Goal: Task Accomplishment & Management: Manage account settings

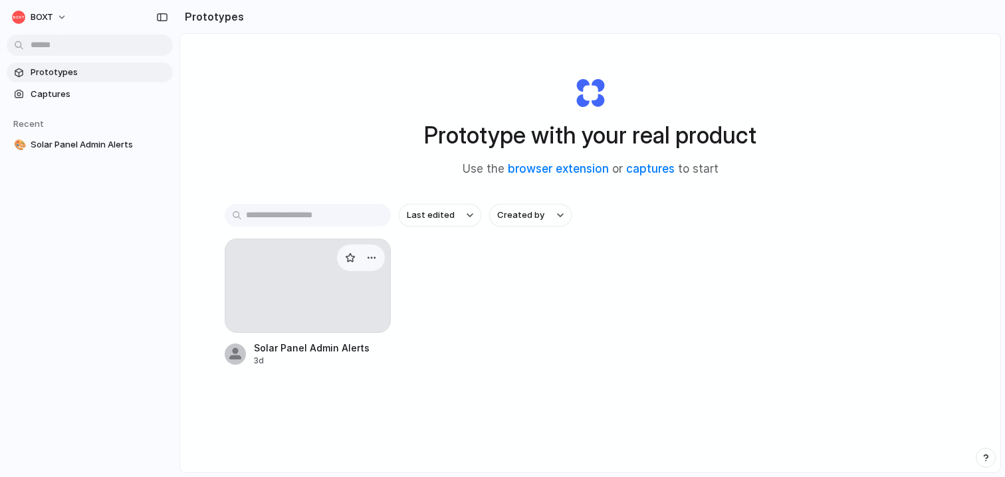
click at [266, 296] on div at bounding box center [308, 286] width 166 height 94
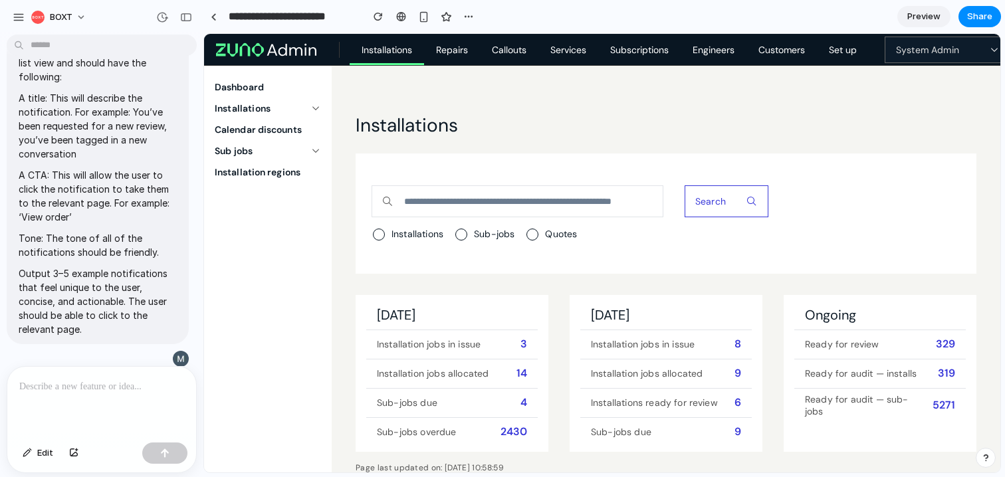
scroll to position [1138, 0]
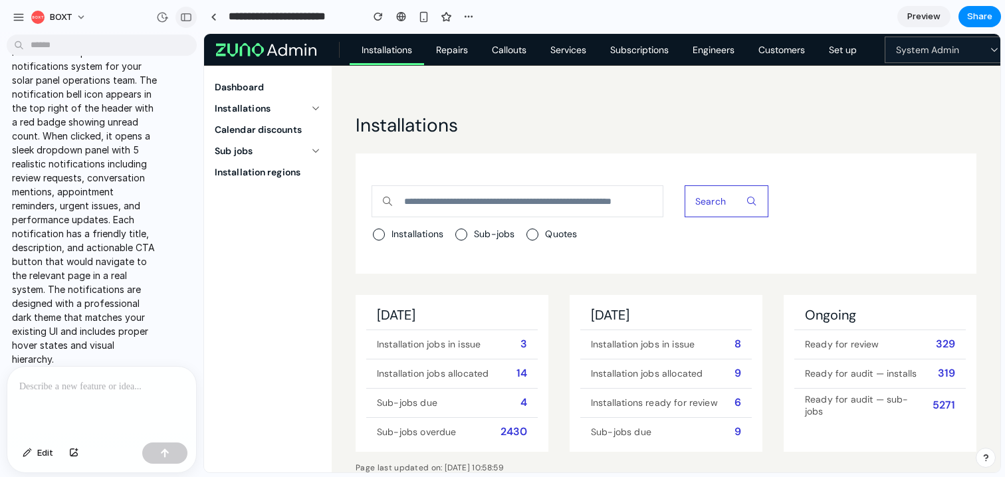
click at [179, 19] on button "button" at bounding box center [185, 17] width 21 height 21
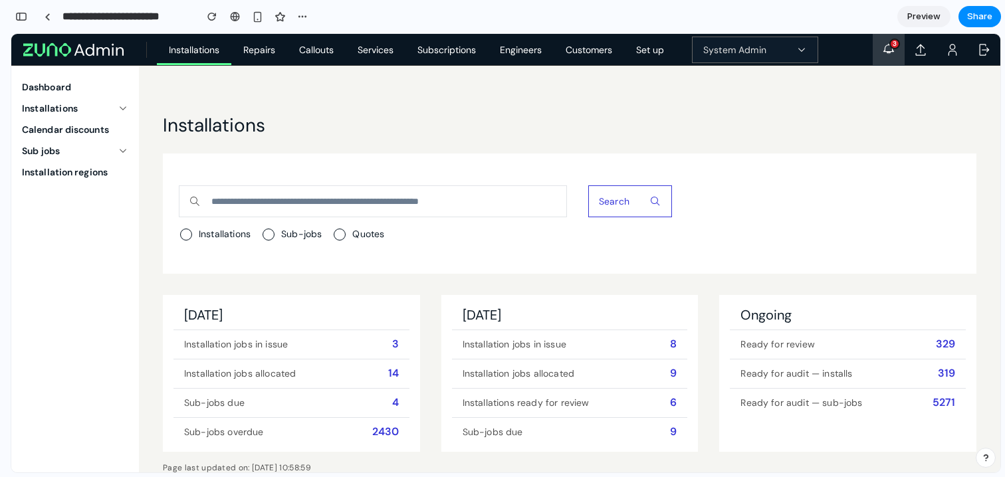
click at [887, 55] on icon "button" at bounding box center [888, 49] width 13 height 13
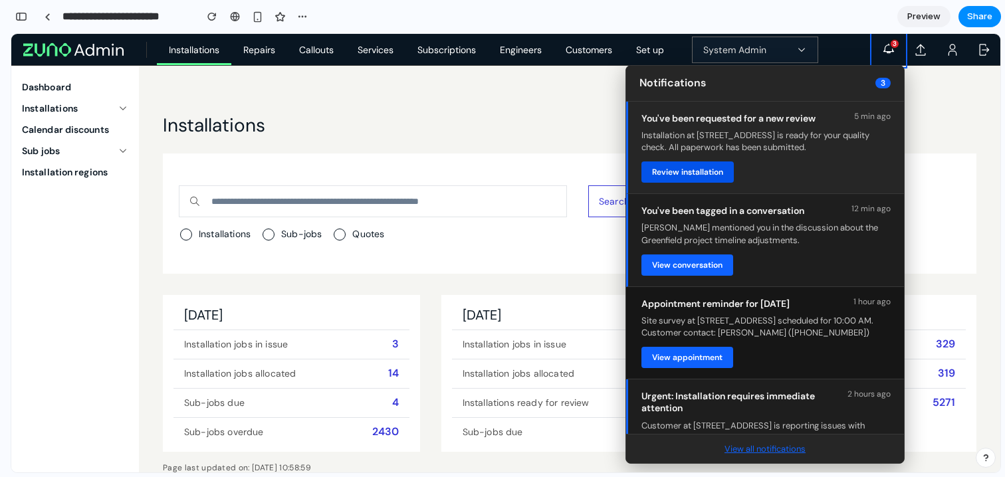
click at [680, 171] on button "Review installation" at bounding box center [687, 172] width 92 height 21
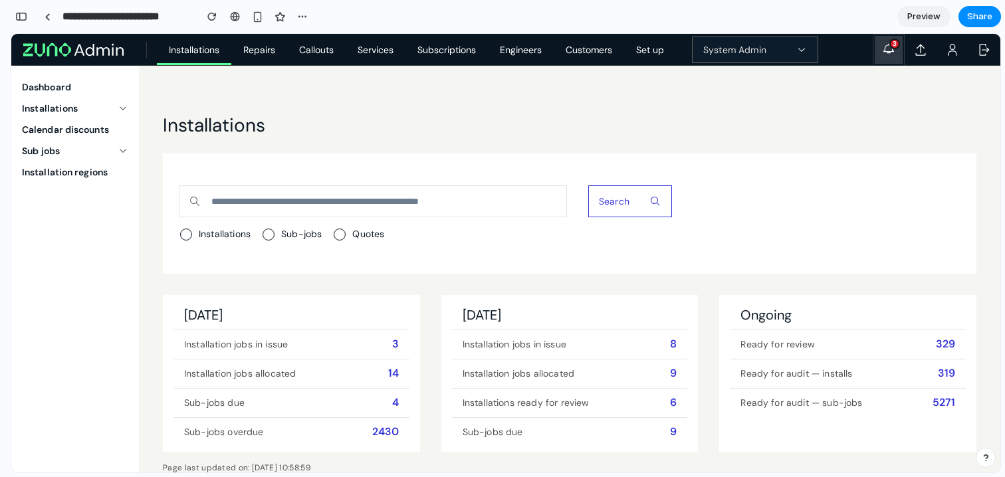
click at [897, 51] on button "3" at bounding box center [889, 50] width 32 height 32
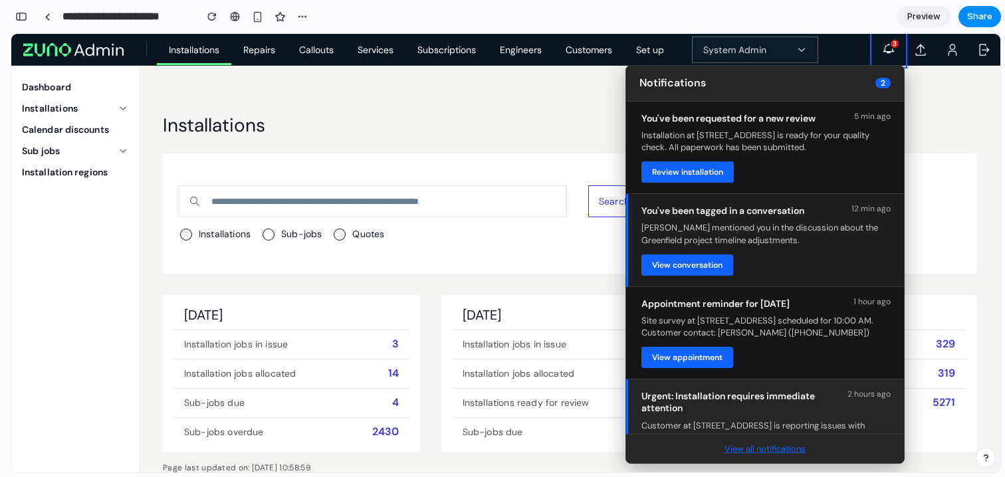
scroll to position [142, 0]
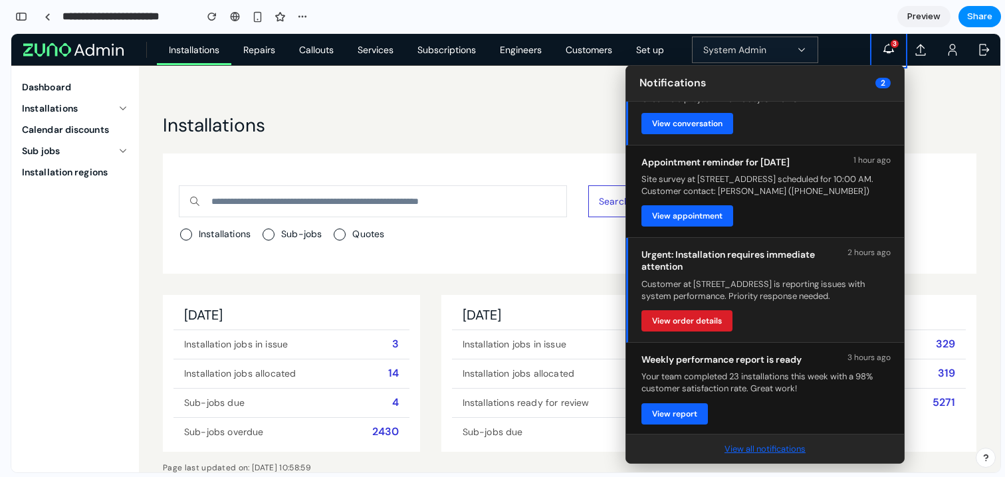
click at [752, 449] on button "View all notifications" at bounding box center [765, 449] width 89 height 13
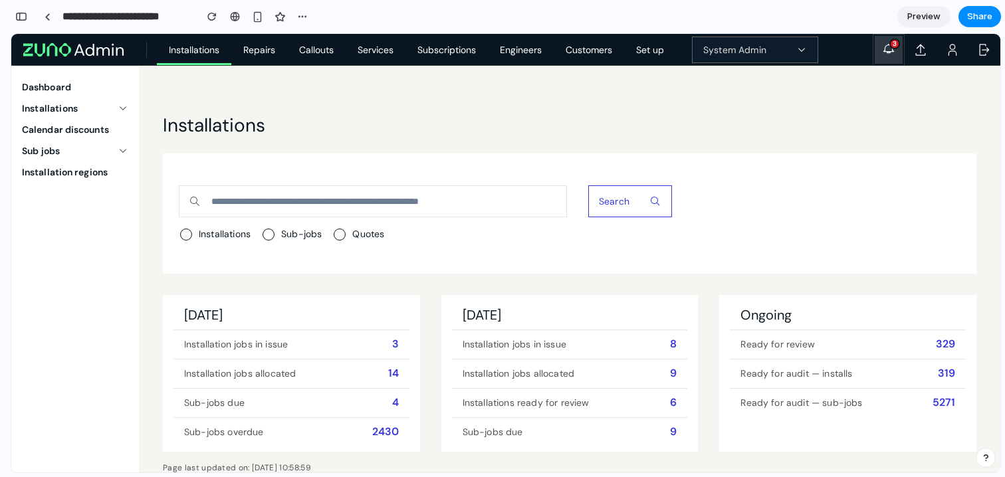
click at [885, 37] on button "3" at bounding box center [889, 50] width 32 height 32
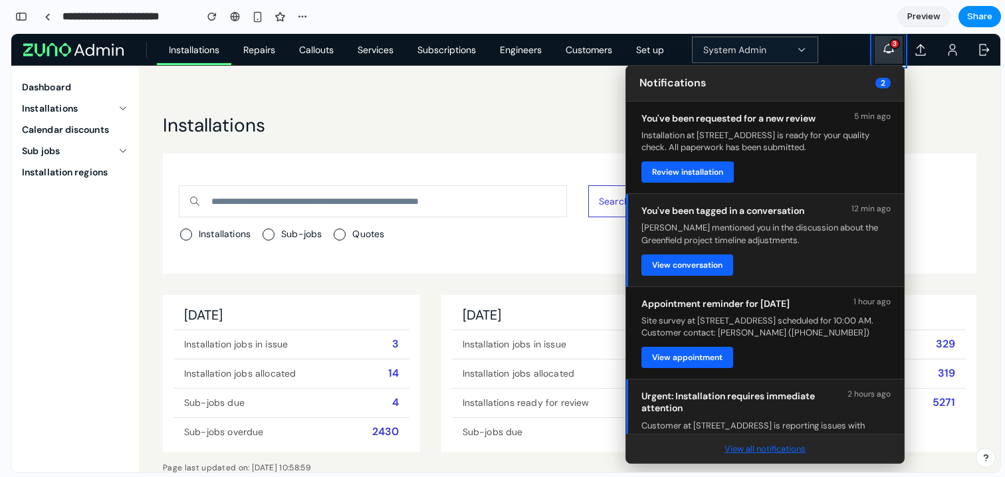
click at [898, 51] on button "3" at bounding box center [889, 50] width 32 height 32
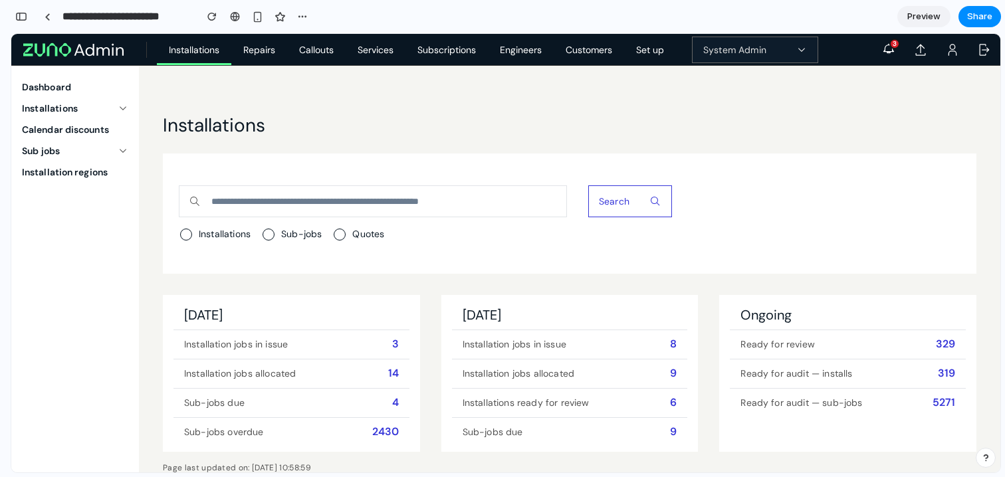
click at [720, 112] on main "Installations Search Installations Sub-jobs Quotes [DATE] Installation jobs in …" at bounding box center [569, 285] width 861 height 439
click at [15, 19] on div "button" at bounding box center [21, 16] width 12 height 9
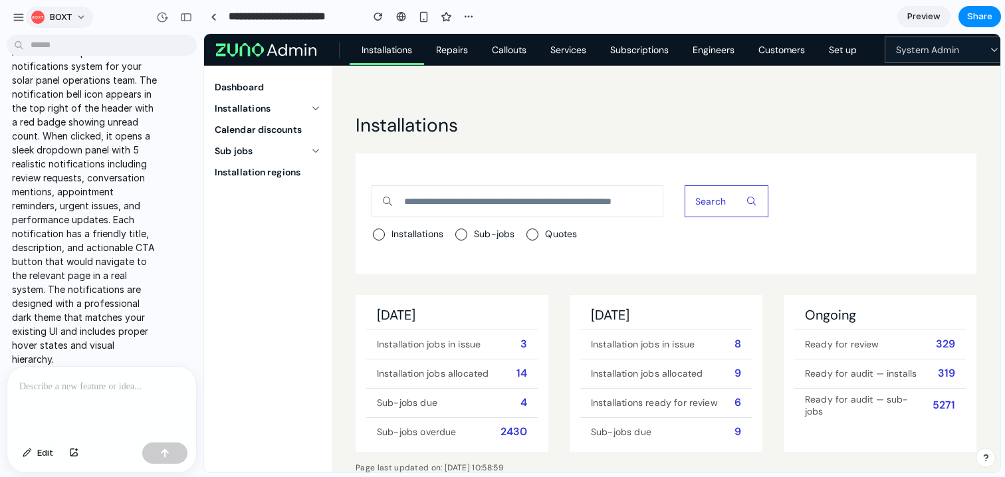
click at [60, 20] on span "BOXT" at bounding box center [61, 17] width 23 height 13
click at [60, 20] on div "Settings Invite members Change theme Sign out" at bounding box center [502, 238] width 1005 height 477
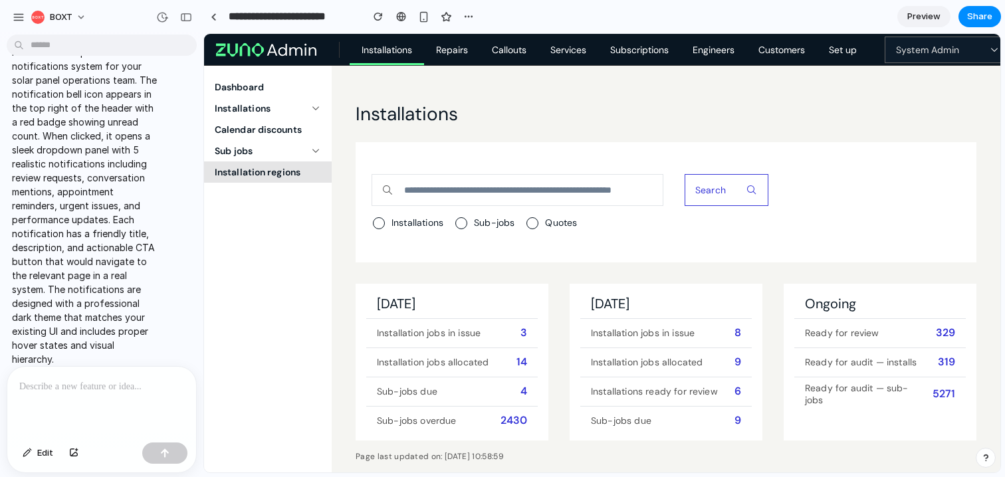
scroll to position [0, 0]
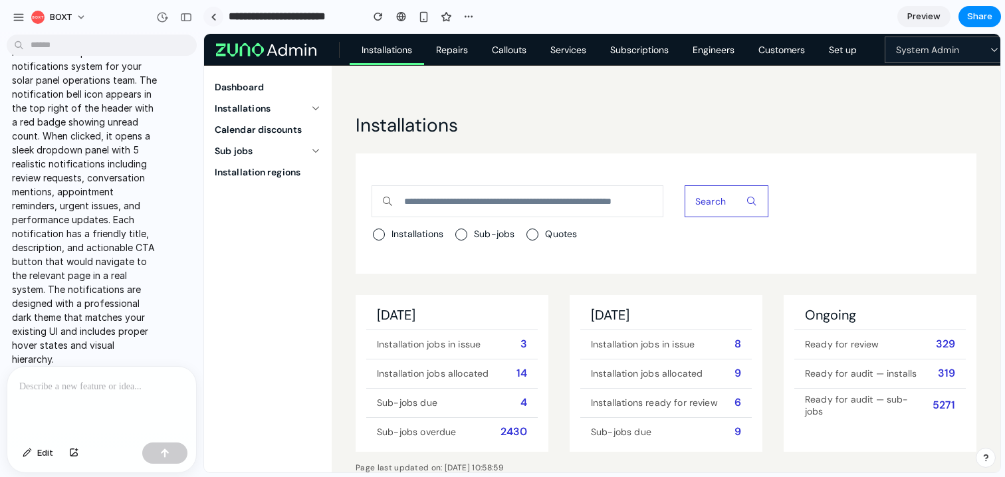
click at [209, 19] on link at bounding box center [213, 17] width 20 height 20
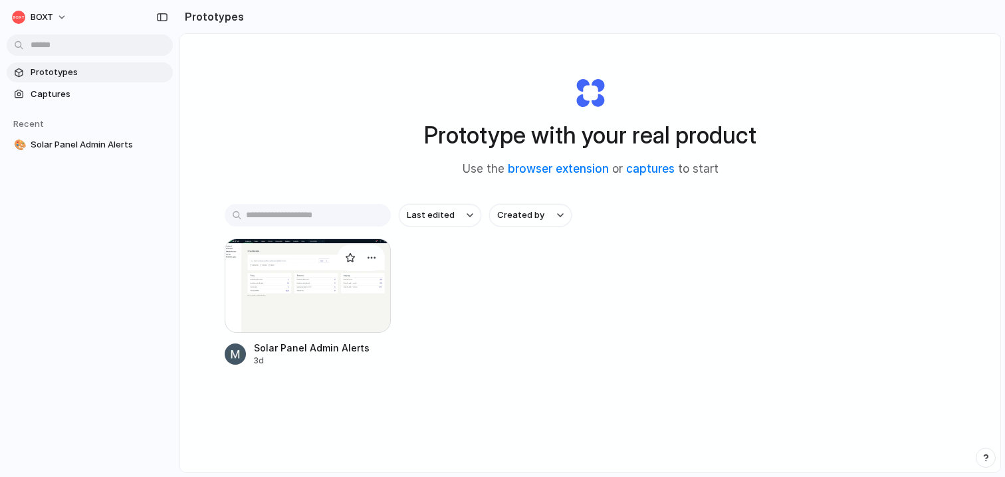
click at [273, 307] on div at bounding box center [308, 286] width 166 height 94
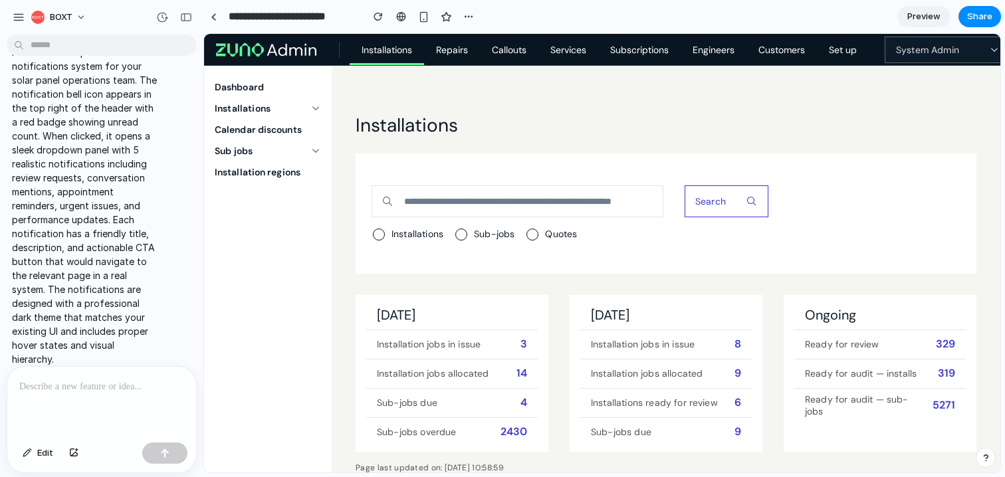
scroll to position [1, 0]
click at [180, 21] on div "button" at bounding box center [186, 17] width 12 height 9
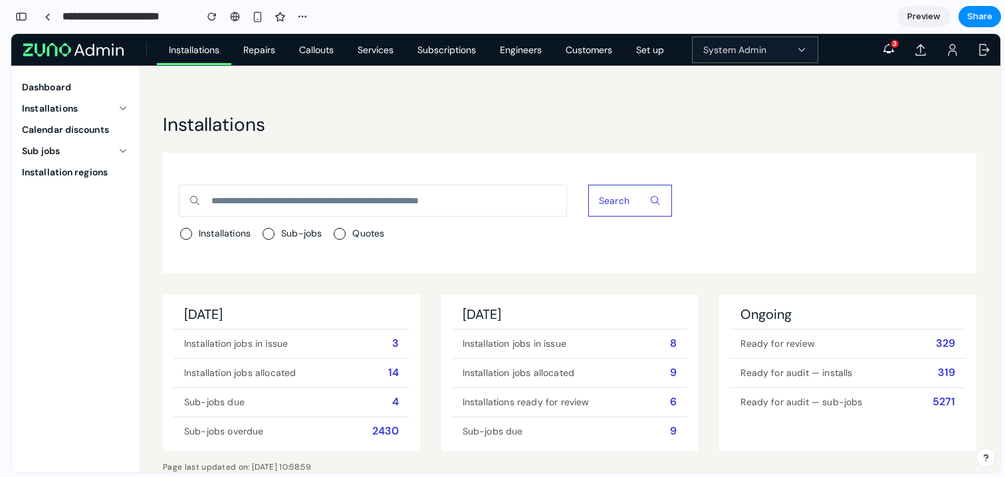
click at [11, 15] on div at bounding box center [6, 238] width 12 height 477
click at [23, 16] on div "button" at bounding box center [21, 16] width 12 height 9
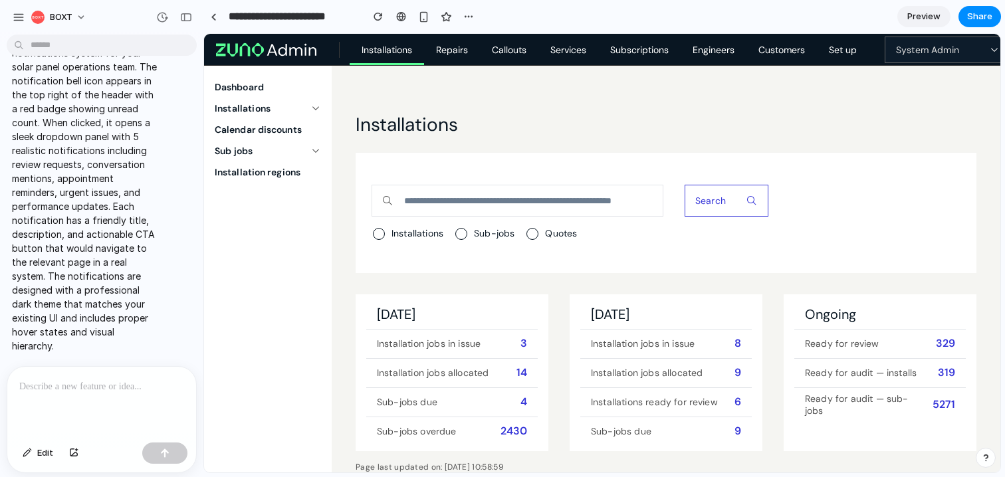
scroll to position [1138, 0]
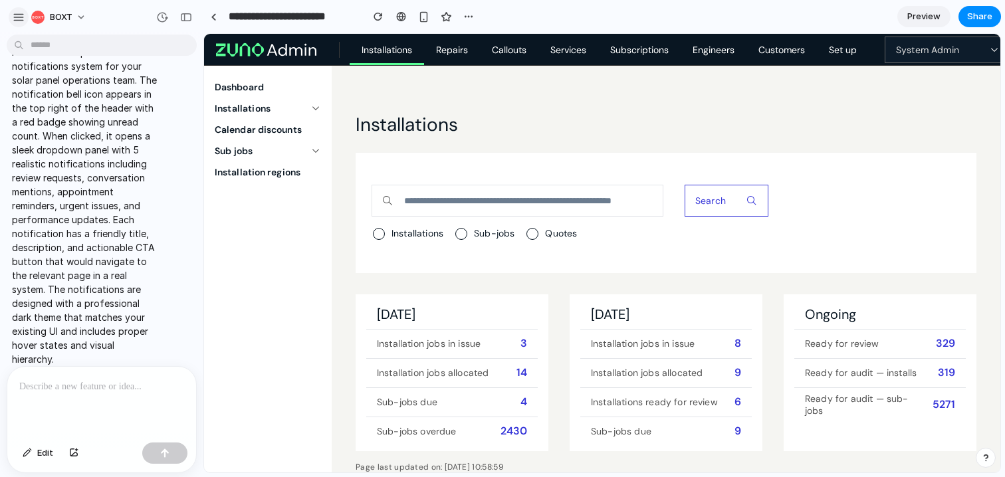
click at [24, 17] on div "button" at bounding box center [19, 17] width 12 height 12
click at [84, 13] on button "BOXT" at bounding box center [59, 17] width 67 height 21
click at [299, 17] on div "Settings Invite members Change theme Sign out" at bounding box center [502, 238] width 1005 height 477
click at [236, 21] on input "**********" at bounding box center [292, 17] width 132 height 24
click at [216, 19] on link at bounding box center [213, 17] width 20 height 20
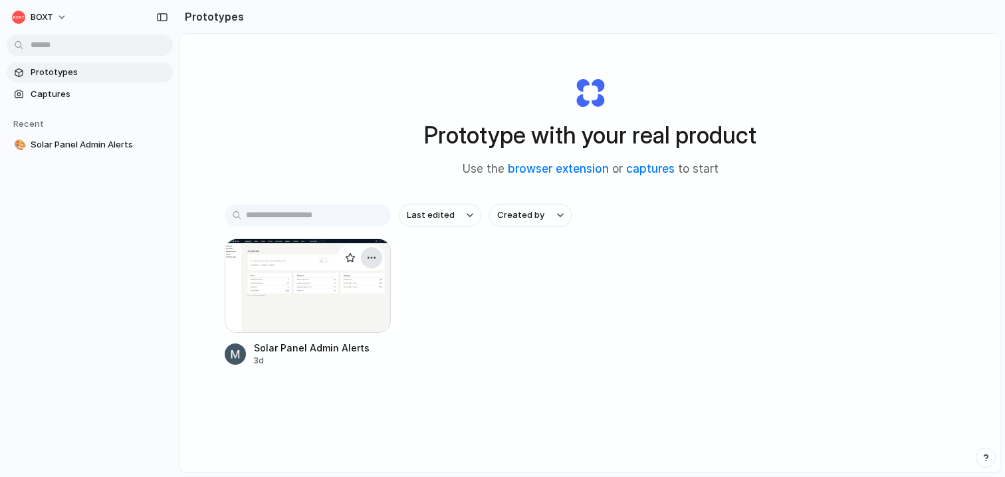
click at [373, 259] on div "button" at bounding box center [371, 258] width 11 height 11
click at [498, 288] on div "Open in new tab Rename Copy link Delete" at bounding box center [502, 238] width 1005 height 477
click at [53, 16] on span "BOXT" at bounding box center [42, 17] width 23 height 13
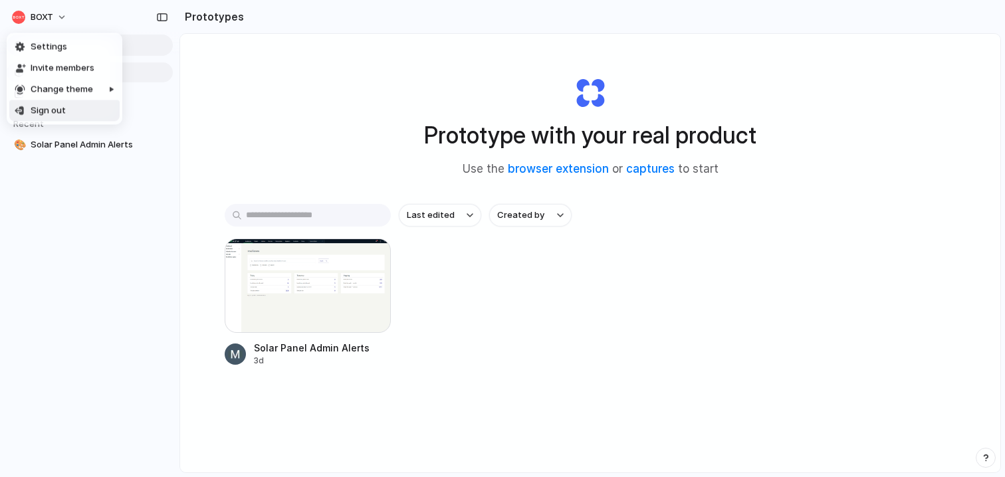
click at [27, 116] on div "Sign out" at bounding box center [40, 110] width 51 height 13
